Goal: Navigation & Orientation: Find specific page/section

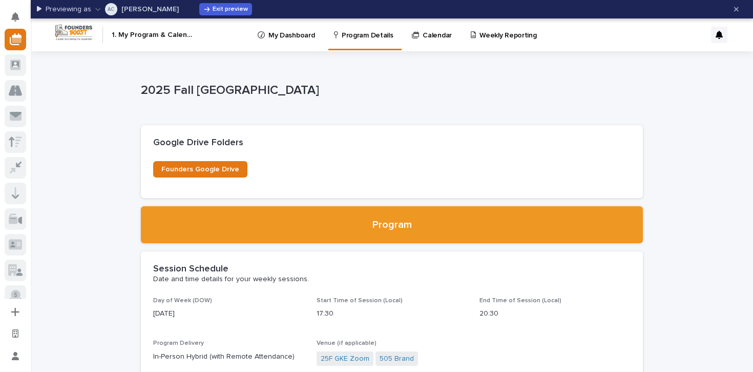
click at [423, 35] on p "Calendar" at bounding box center [437, 29] width 29 height 22
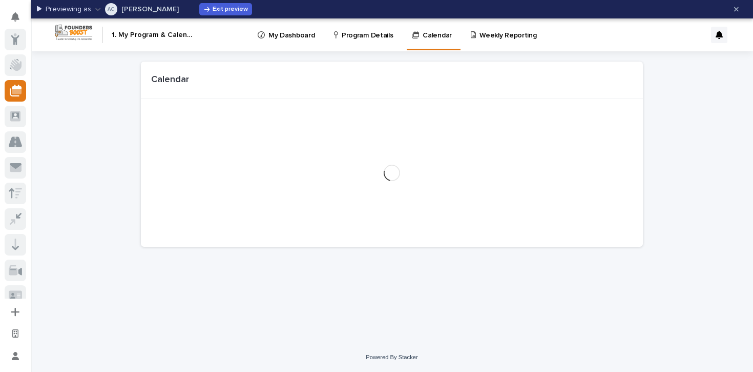
scroll to position [51, 0]
click at [367, 38] on p "Program Details" at bounding box center [367, 29] width 51 height 22
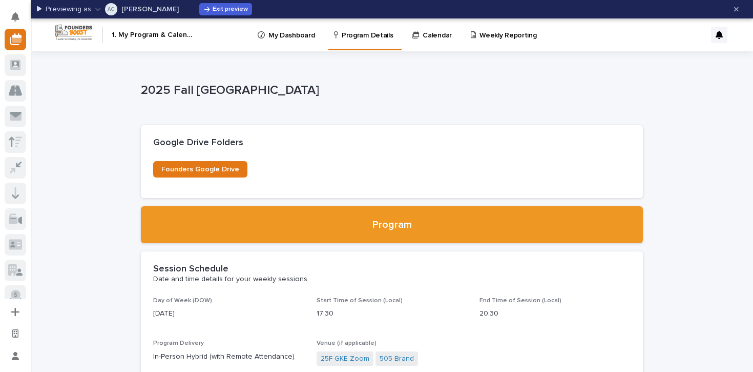
click at [428, 32] on p "Calendar" at bounding box center [437, 29] width 29 height 22
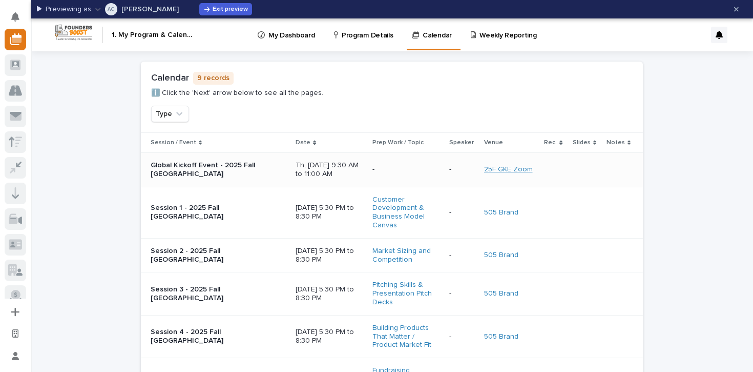
click at [524, 167] on link "25F GKE Zoom" at bounding box center [508, 169] width 49 height 9
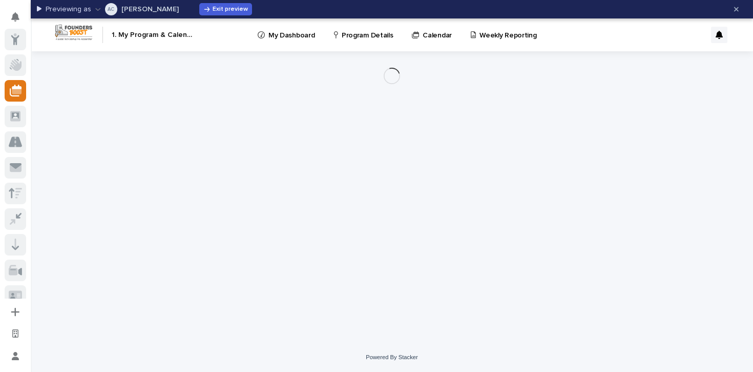
scroll to position [51, 0]
